Goal: Task Accomplishment & Management: Use online tool/utility

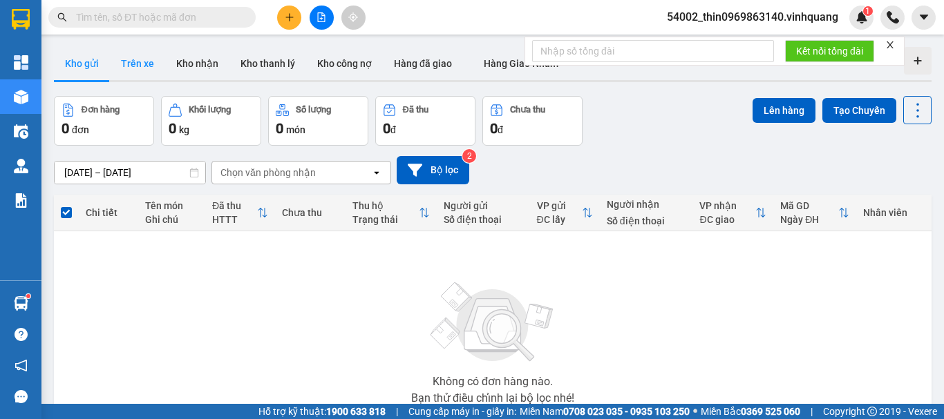
click at [138, 63] on button "Trên xe" at bounding box center [137, 63] width 55 height 33
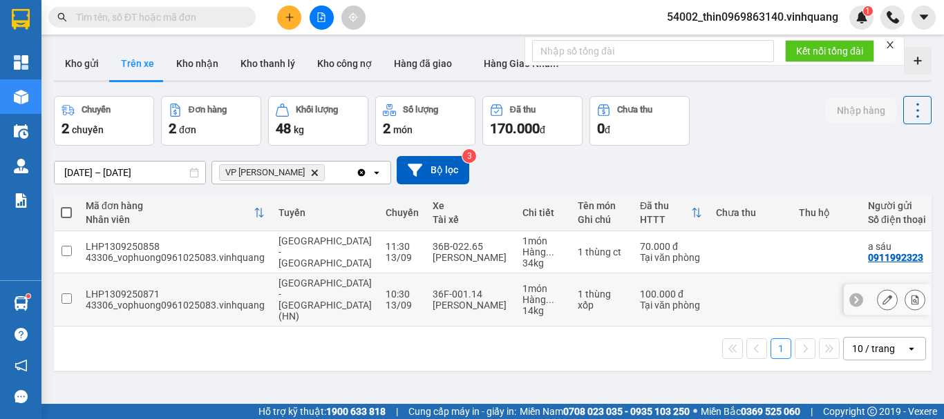
click at [63, 294] on input "checkbox" at bounding box center [66, 299] width 10 height 10
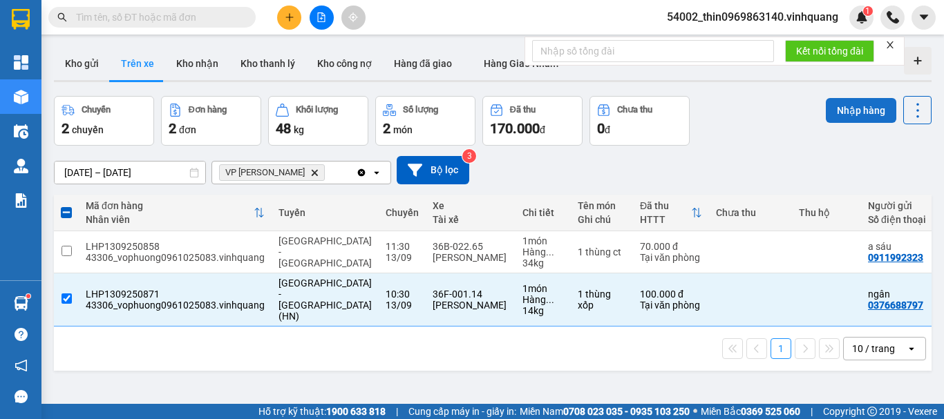
click at [837, 117] on button "Nhập hàng" at bounding box center [861, 110] width 70 height 25
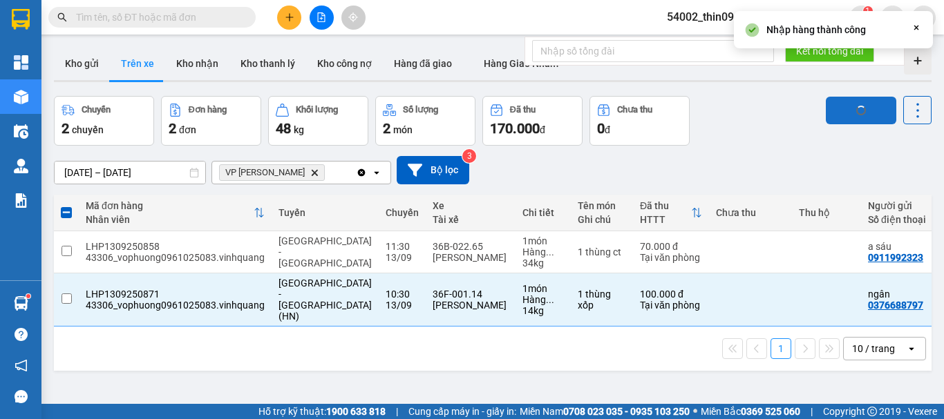
checkbox input "false"
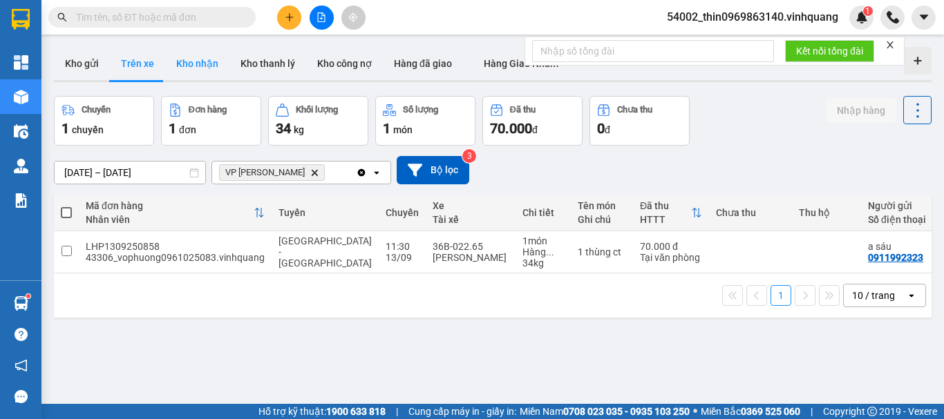
click at [195, 62] on button "Kho nhận" at bounding box center [197, 63] width 64 height 33
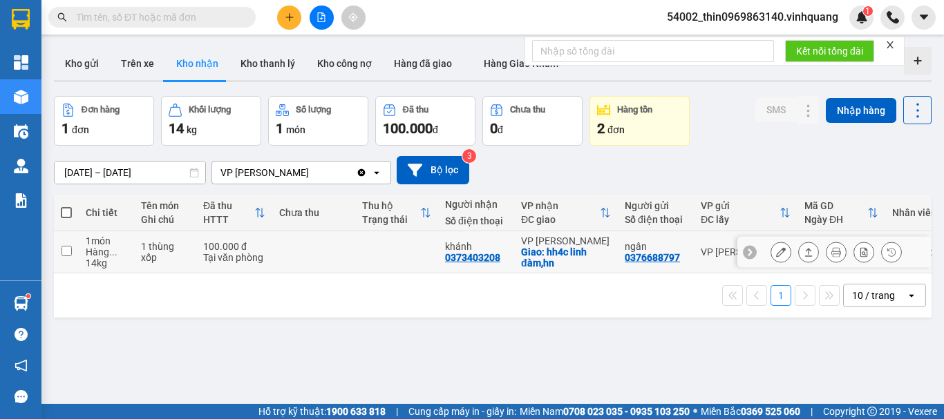
click at [473, 254] on div "0373403208" at bounding box center [472, 257] width 55 height 11
copy div "0373403208"
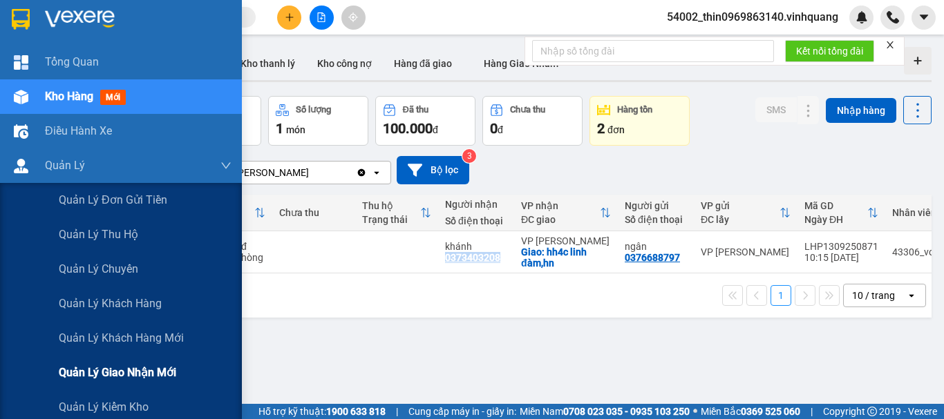
click at [166, 373] on span "Quản lý giao nhận mới" at bounding box center [117, 372] width 117 height 17
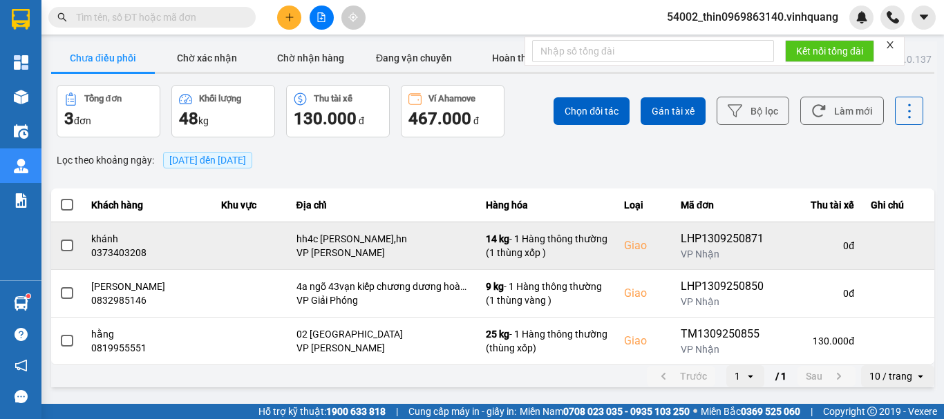
click at [62, 243] on span at bounding box center [67, 246] width 12 height 12
click at [59, 238] on input "checkbox" at bounding box center [59, 238] width 0 height 0
click at [850, 248] on icon at bounding box center [854, 246] width 10 height 10
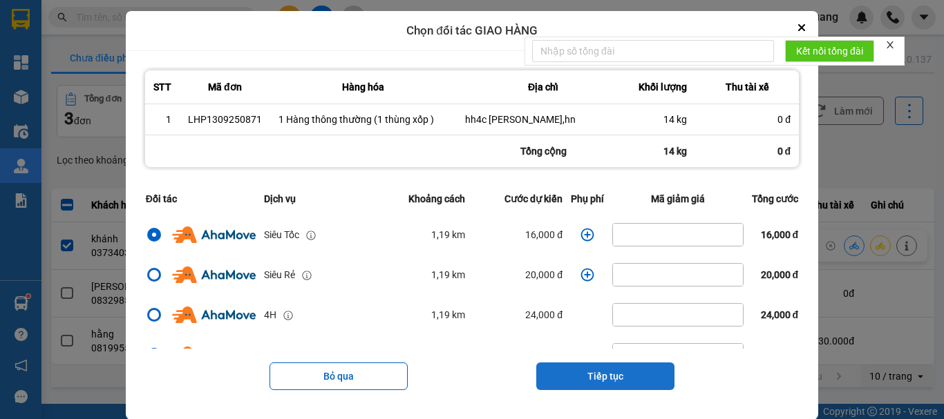
click at [605, 385] on button "Tiếp tục" at bounding box center [605, 377] width 138 height 28
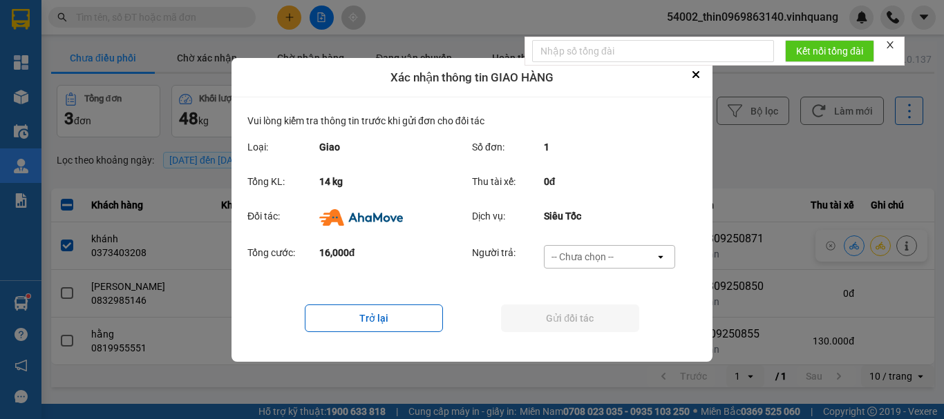
click at [607, 261] on div "-- Chưa chọn --" at bounding box center [582, 257] width 62 height 14
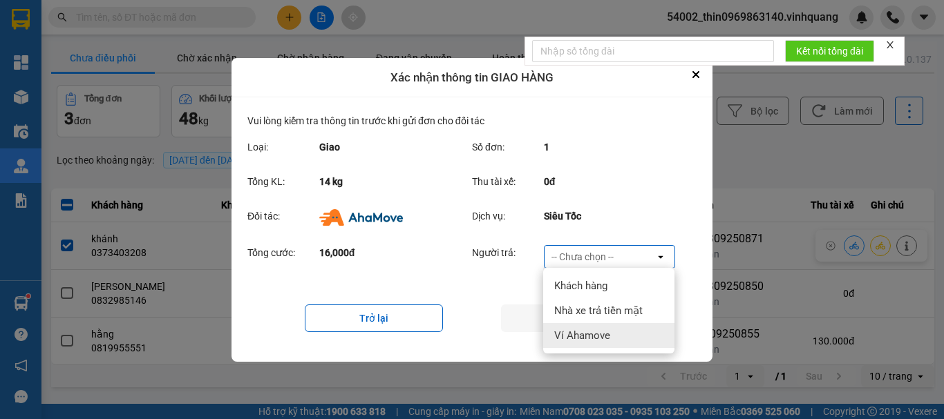
click at [587, 332] on span "Ví Ahamove" at bounding box center [582, 336] width 56 height 14
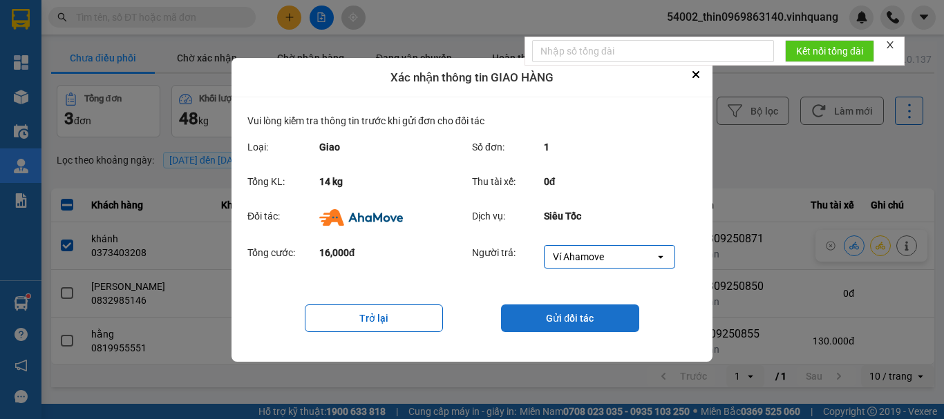
click at [585, 318] on button "Gửi đối tác" at bounding box center [570, 319] width 138 height 28
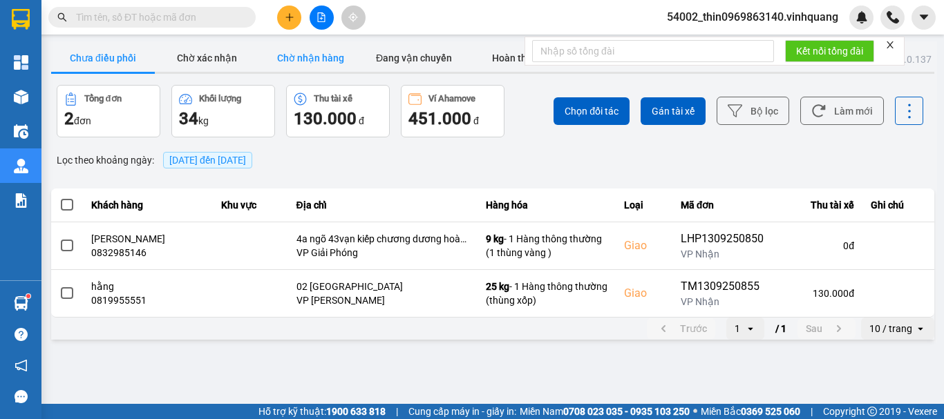
click at [318, 55] on button "Chờ nhận hàng" at bounding box center [310, 58] width 104 height 28
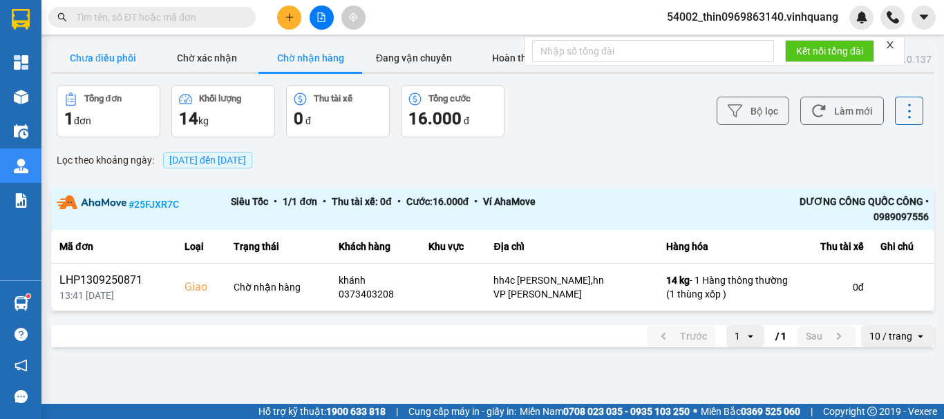
click at [111, 56] on button "Chưa điều phối" at bounding box center [103, 58] width 104 height 28
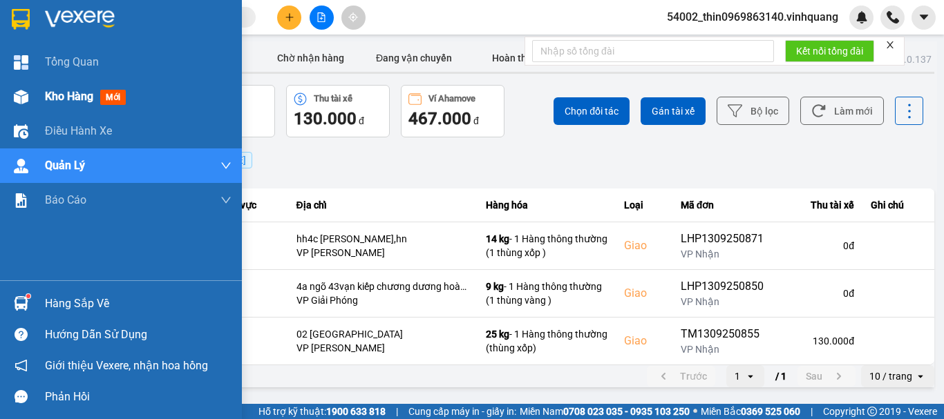
click at [73, 93] on span "Kho hàng" at bounding box center [69, 96] width 48 height 13
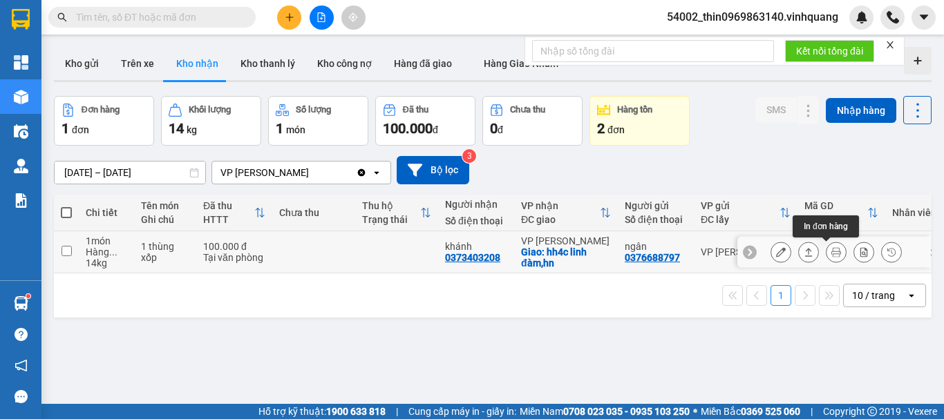
click at [831, 254] on icon at bounding box center [836, 252] width 10 height 10
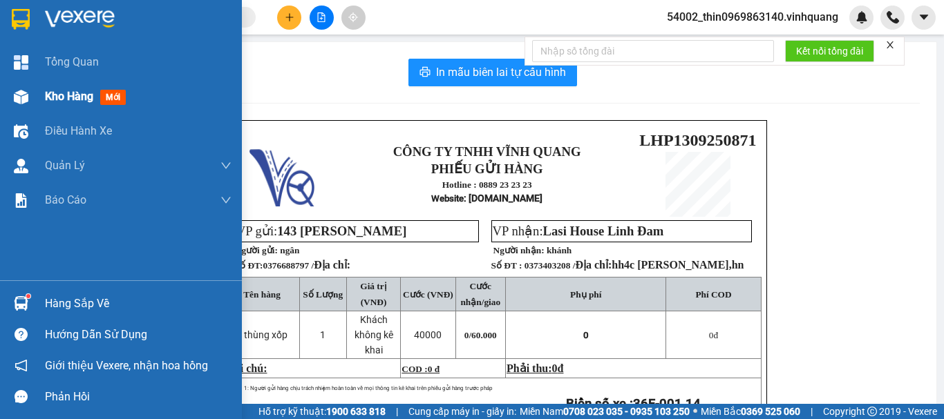
click at [60, 90] on span "Kho hàng" at bounding box center [69, 96] width 48 height 13
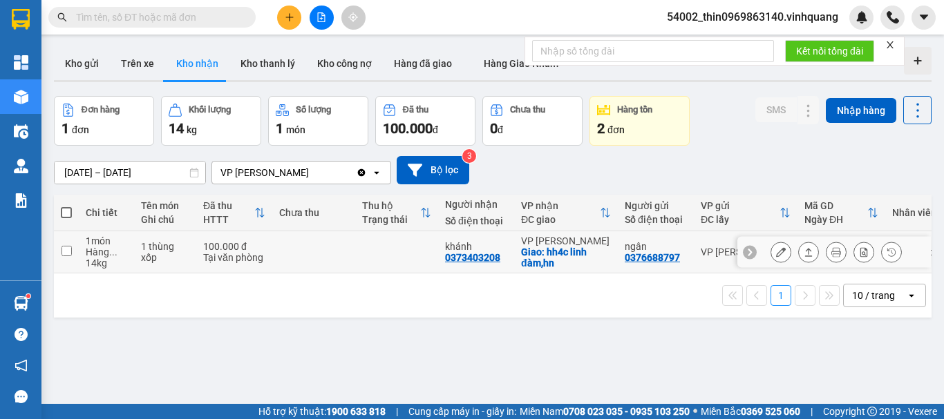
click at [72, 248] on td at bounding box center [66, 252] width 25 height 42
checkbox input "true"
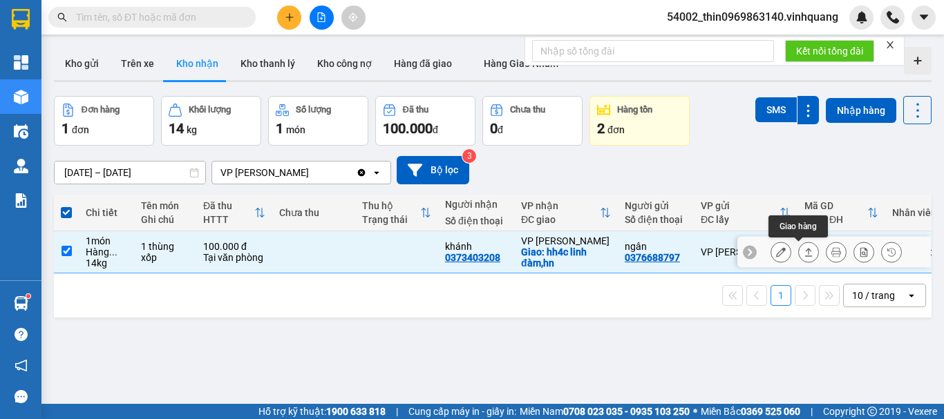
click at [803, 248] on icon at bounding box center [808, 252] width 10 height 10
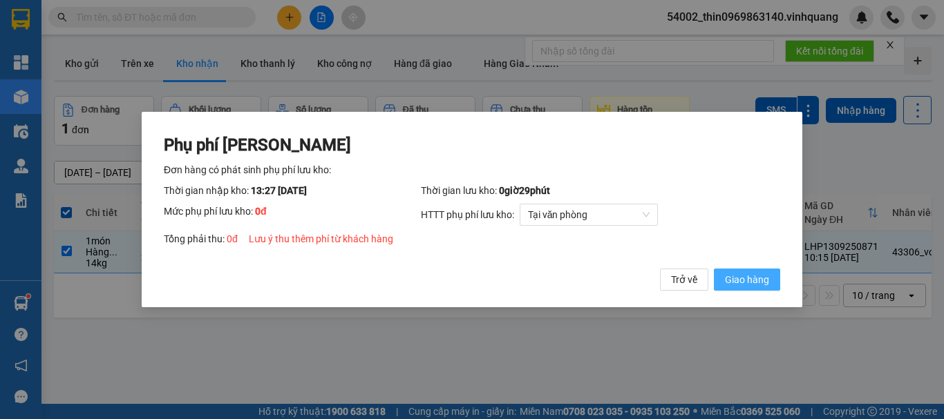
click at [739, 280] on span "Giao hàng" at bounding box center [747, 279] width 44 height 15
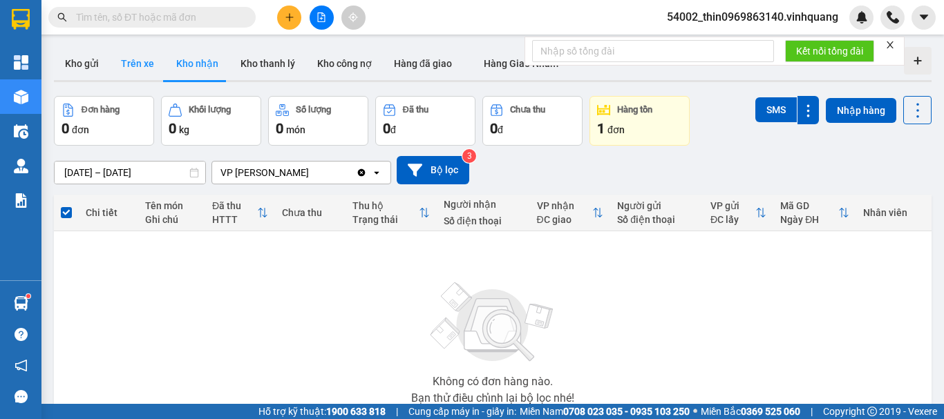
click at [128, 58] on button "Trên xe" at bounding box center [137, 63] width 55 height 33
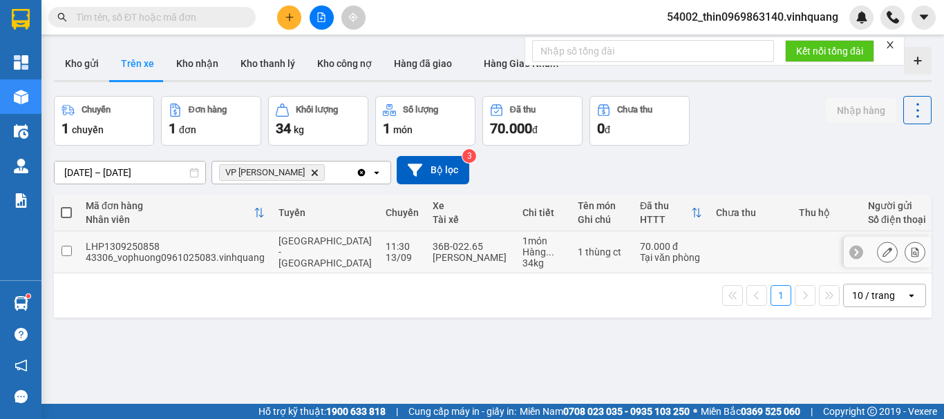
click at [67, 252] on input "checkbox" at bounding box center [66, 251] width 10 height 10
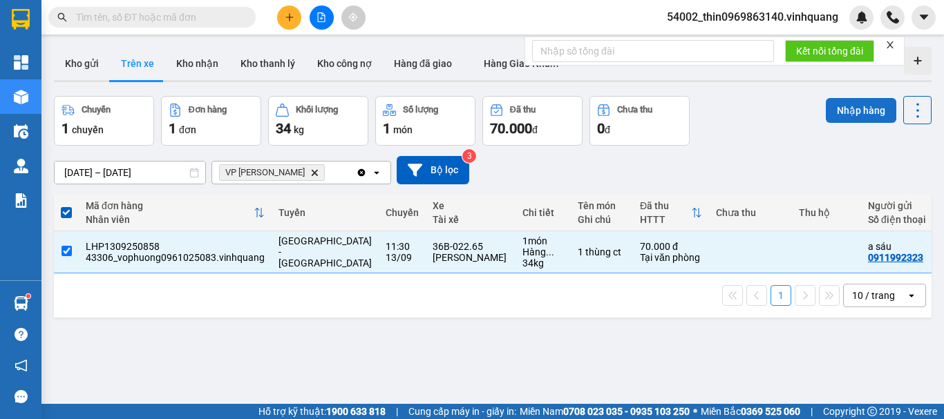
click at [839, 111] on button "Nhập hàng" at bounding box center [861, 110] width 70 height 25
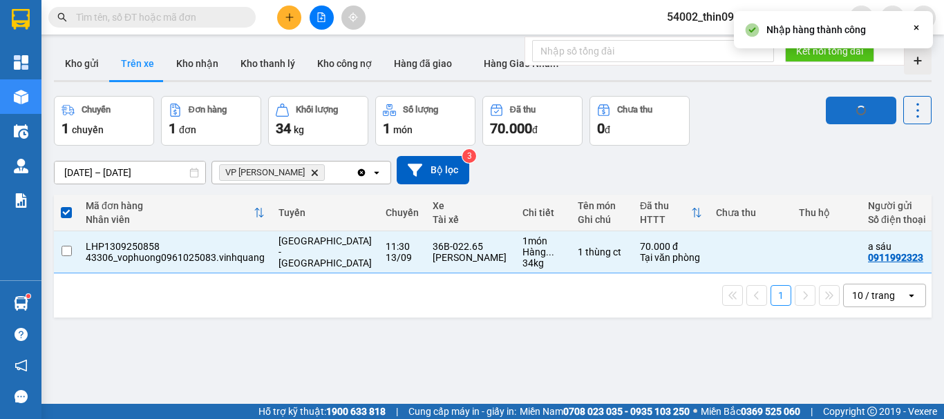
checkbox input "false"
